Goal: Task Accomplishment & Management: Manage account settings

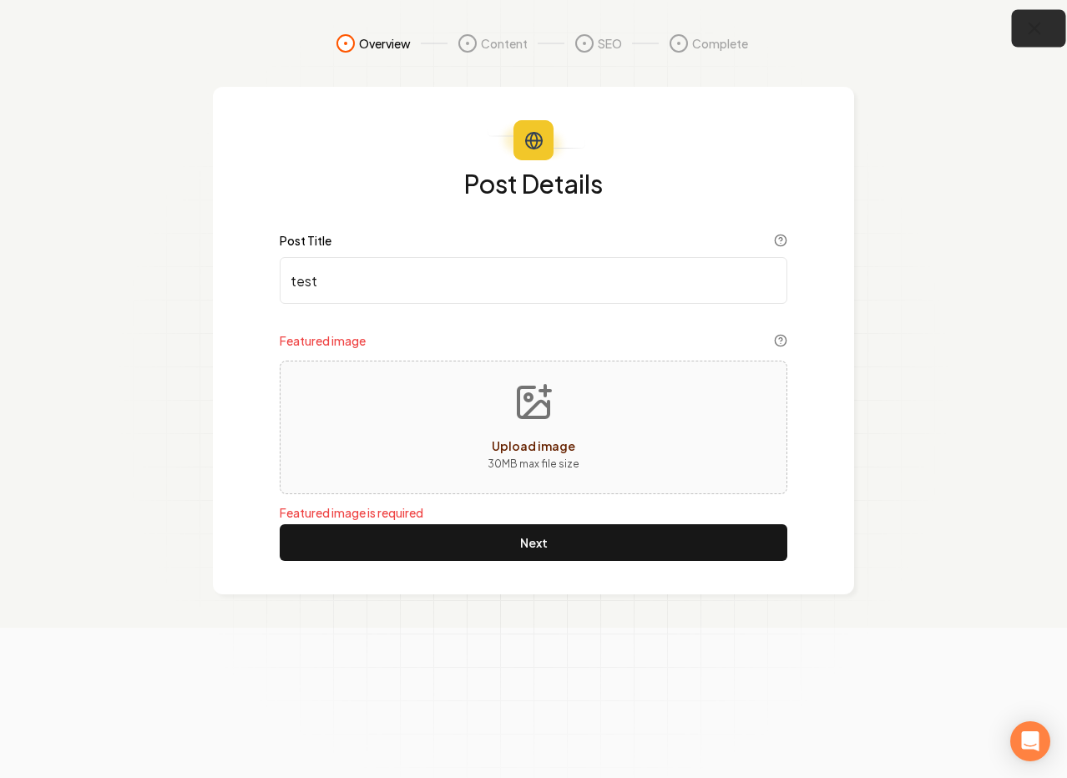
click at [1043, 20] on icon "button" at bounding box center [1034, 28] width 21 height 21
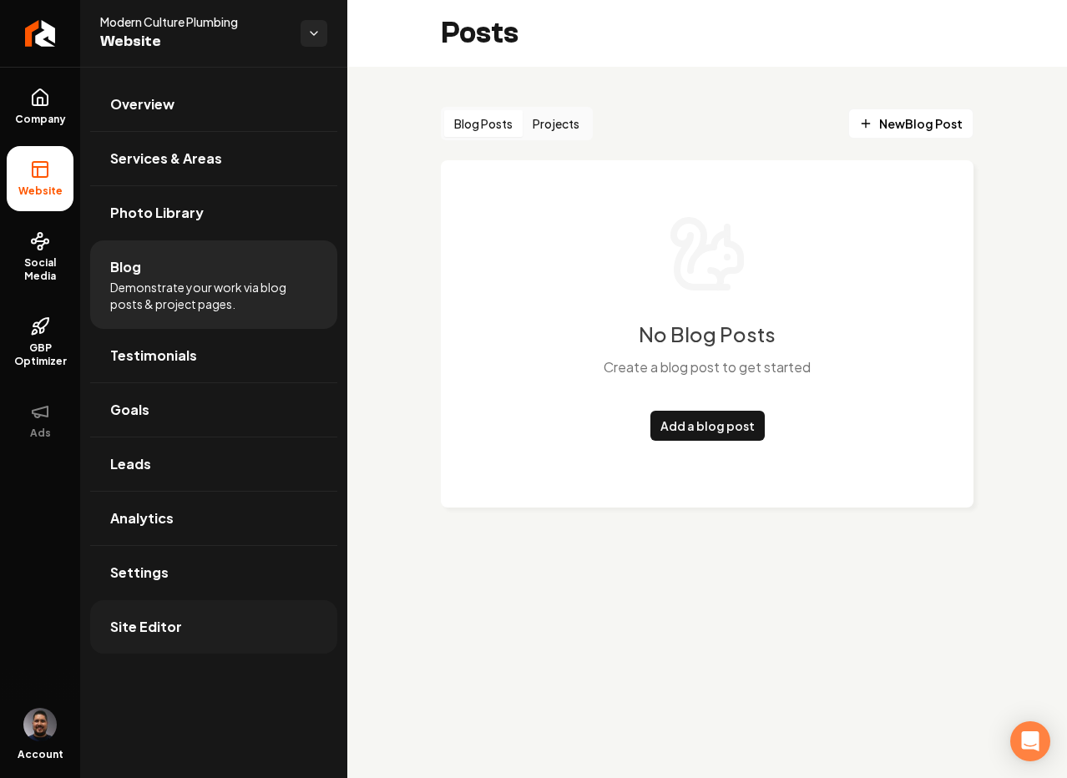
click at [149, 601] on link "Site Editor" at bounding box center [213, 626] width 247 height 53
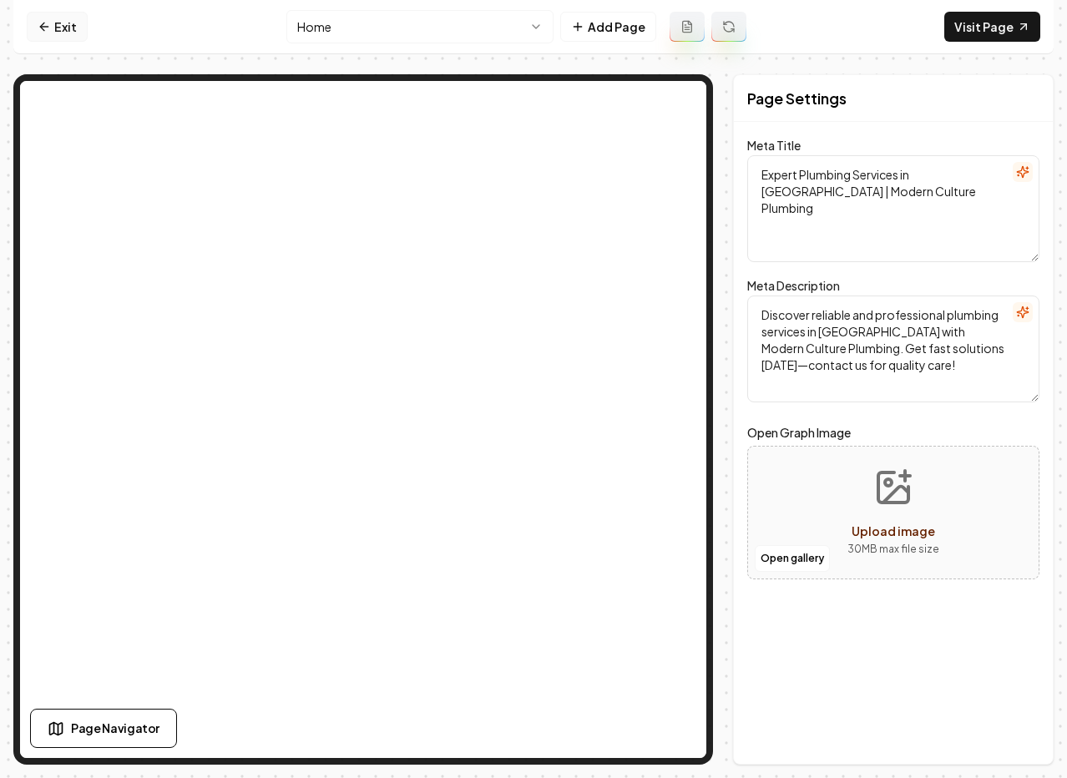
click at [69, 37] on link "Exit" at bounding box center [57, 27] width 61 height 30
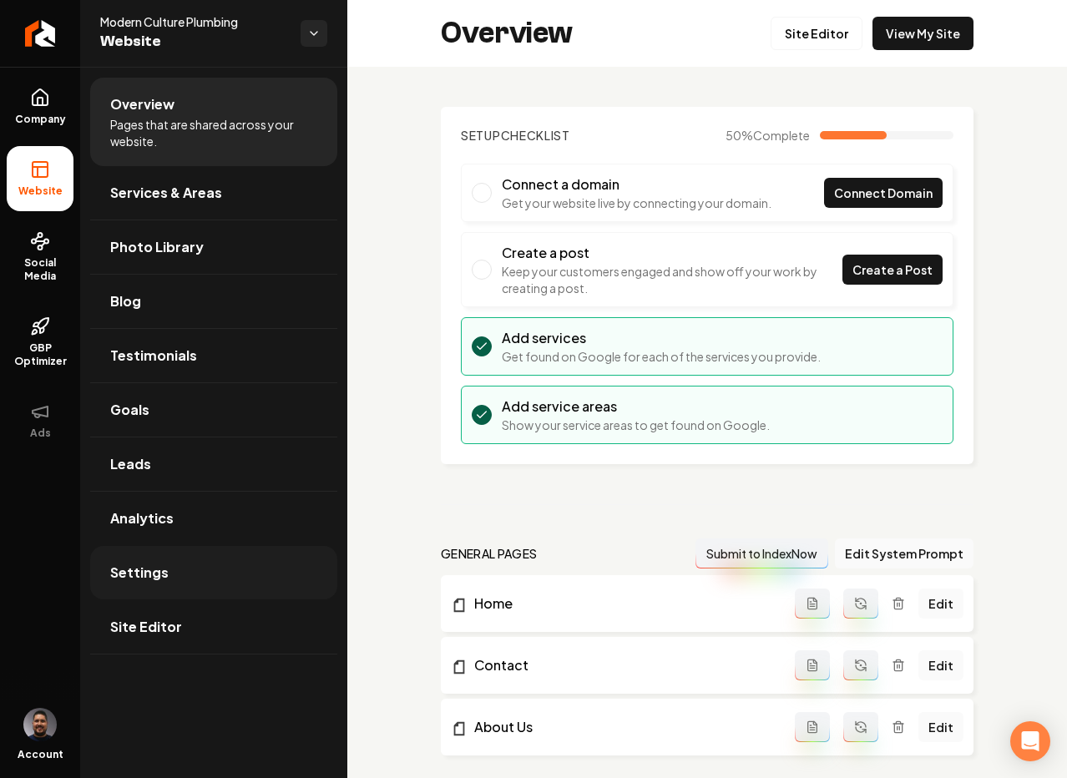
click at [192, 584] on link "Settings" at bounding box center [213, 572] width 247 height 53
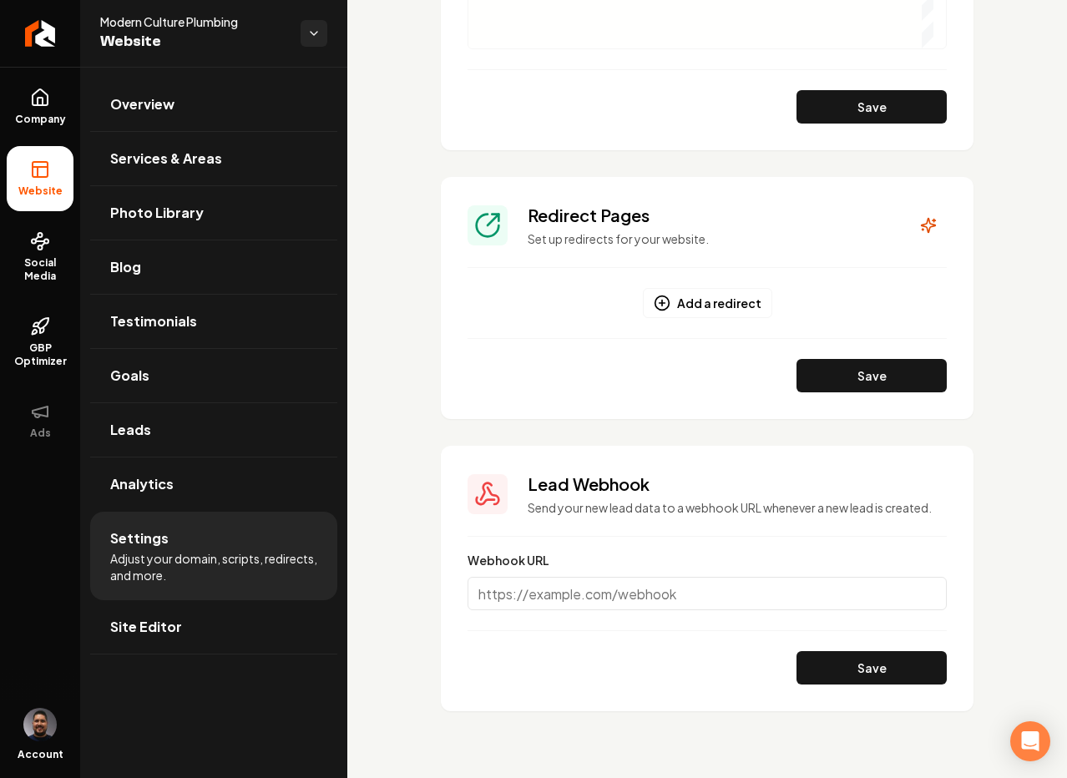
scroll to position [1550, 0]
click at [707, 291] on button "Add a redirect" at bounding box center [707, 303] width 129 height 30
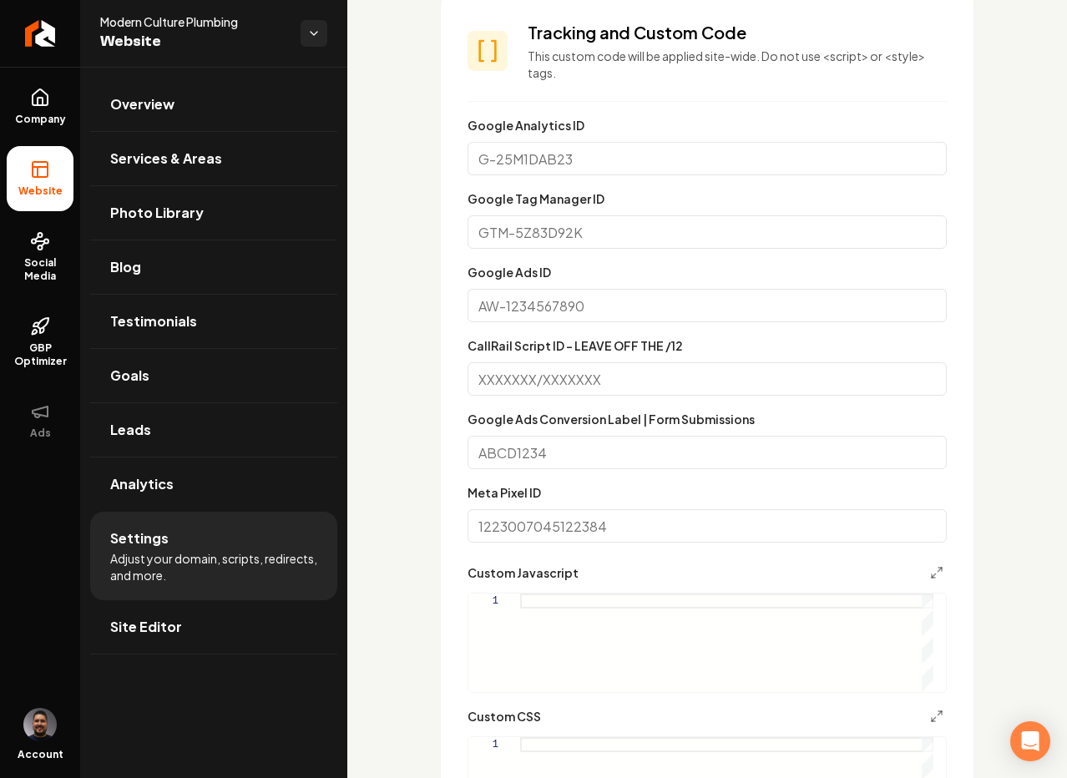
scroll to position [0, 0]
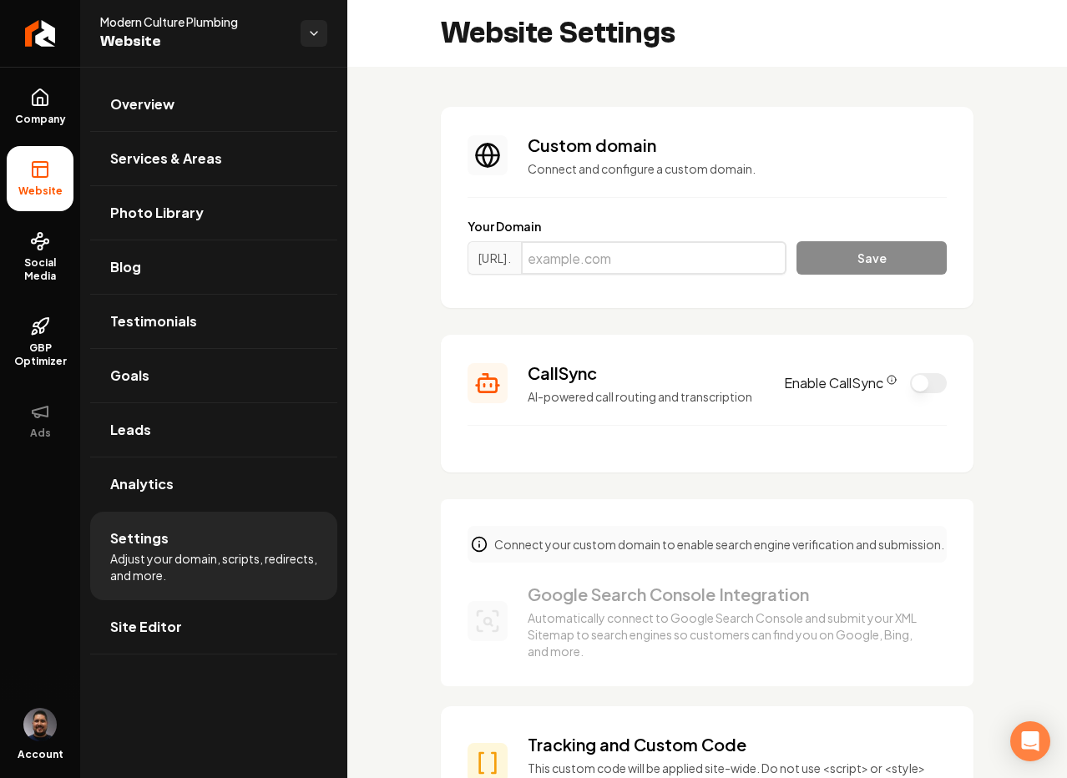
click at [585, 274] on input "Main content area" at bounding box center [653, 257] width 265 height 33
click at [59, 256] on span "Social Media" at bounding box center [40, 269] width 67 height 27
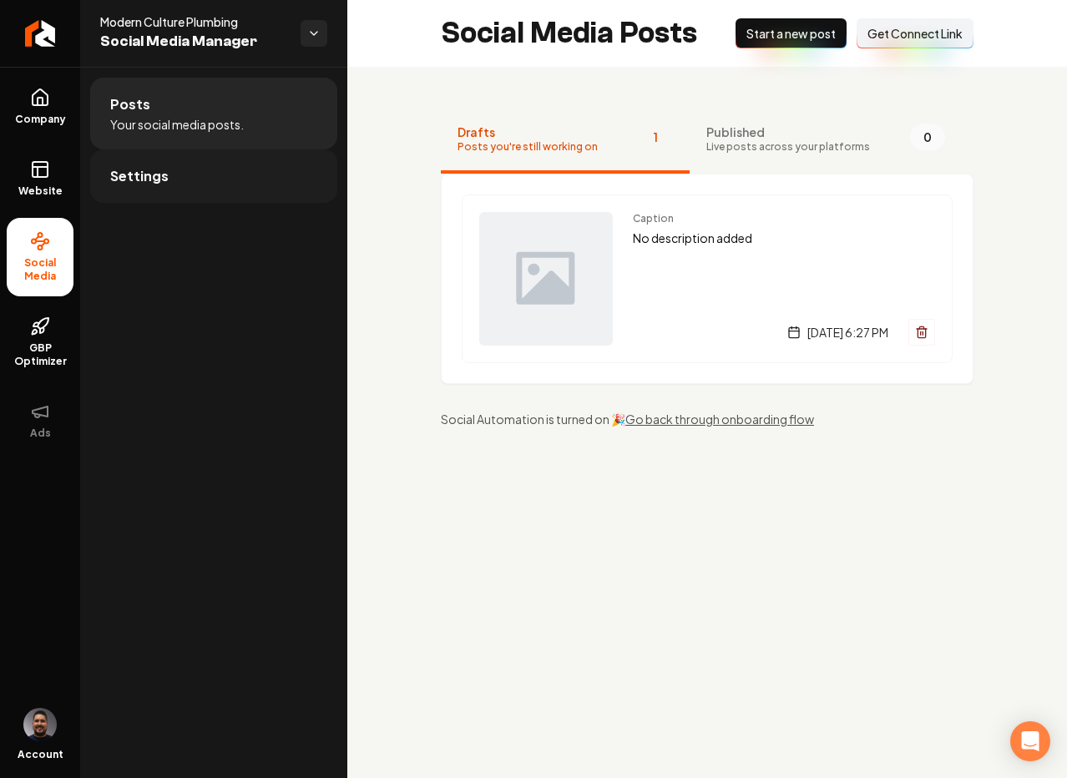
click at [162, 175] on span "Settings" at bounding box center [139, 176] width 58 height 20
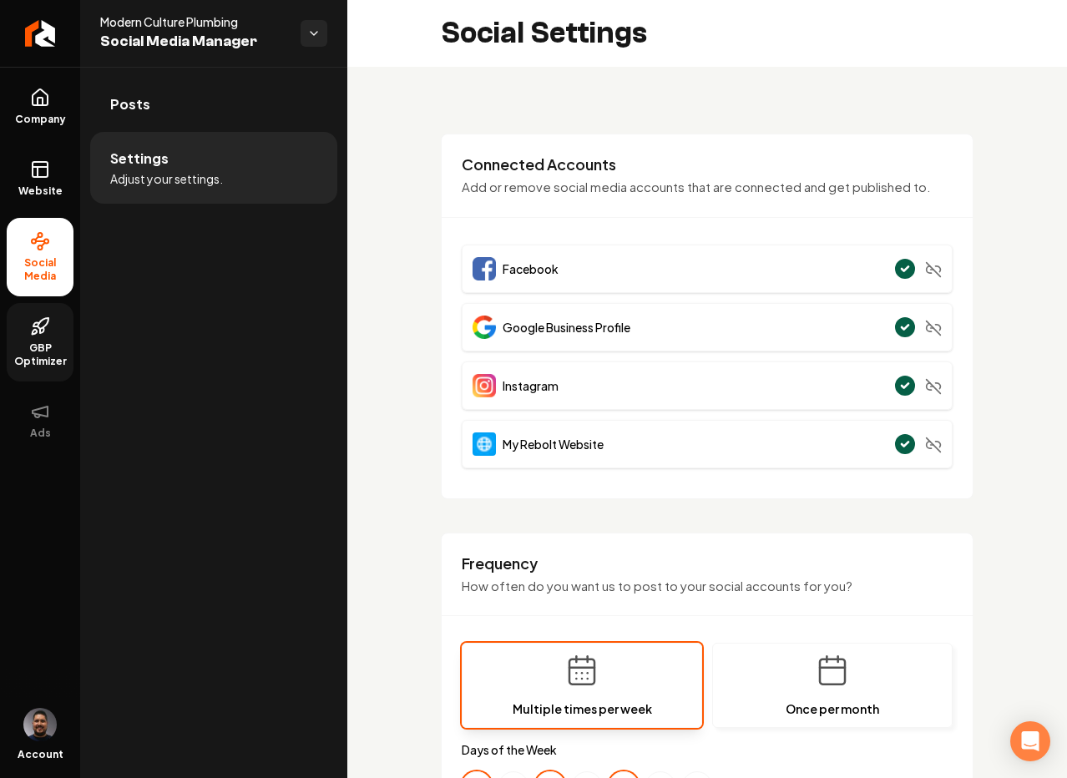
click at [47, 326] on icon at bounding box center [40, 326] width 20 height 20
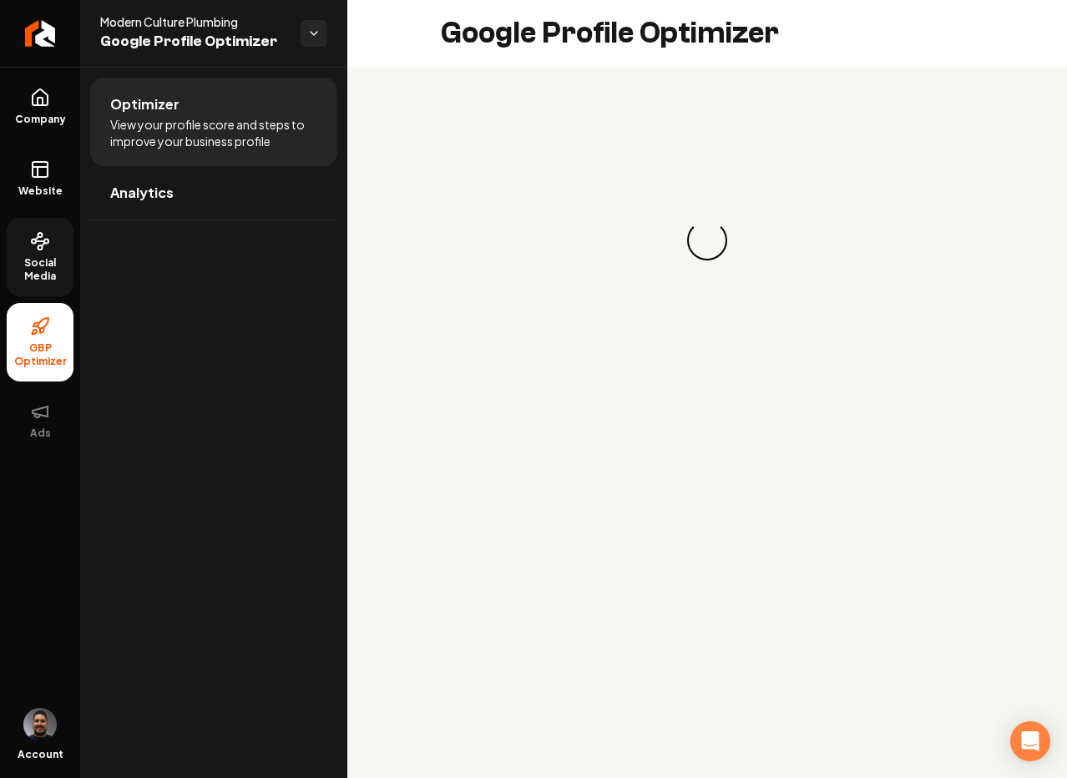
click at [29, 264] on span "Social Media" at bounding box center [40, 269] width 67 height 27
